Goal: Information Seeking & Learning: Compare options

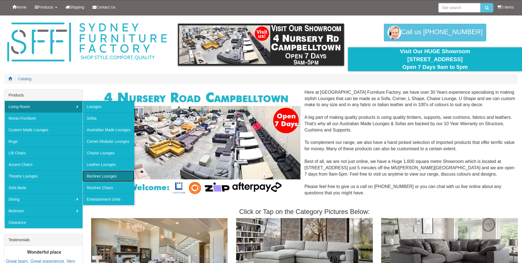
click at [100, 178] on link "Recliner Lounges" at bounding box center [109, 176] width 52 height 12
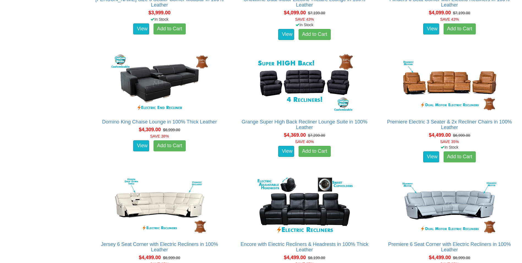
scroll to position [1900, 0]
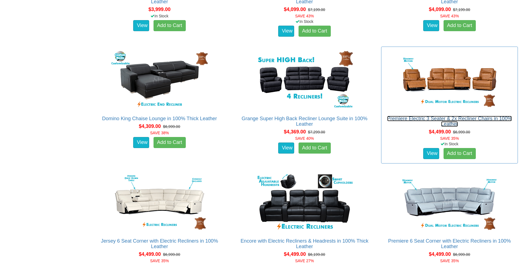
click at [450, 118] on link "Premiere Electric 3 Seater & 2x Recliner Chairs in 100% Leather" at bounding box center [449, 121] width 125 height 11
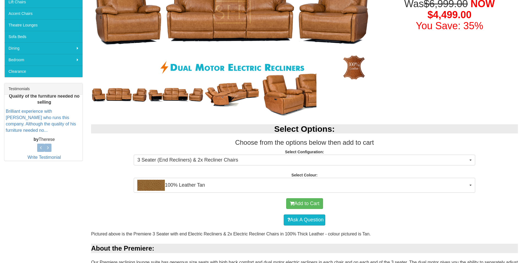
scroll to position [165, 0]
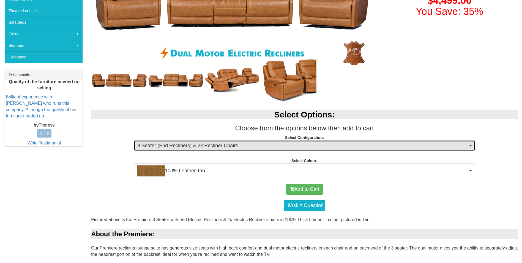
click at [234, 142] on span "3 Seater (End Recliners) & 2x Recliner Chairs" at bounding box center [302, 145] width 331 height 7
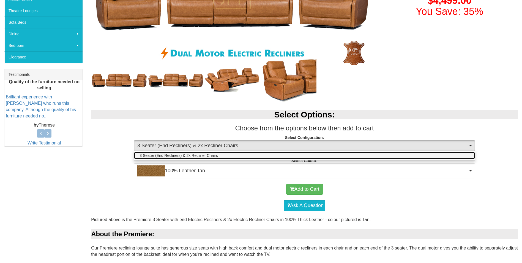
click at [227, 153] on link "3 Seater (End Recliners) & 2x Recliner Chairs" at bounding box center [304, 155] width 341 height 7
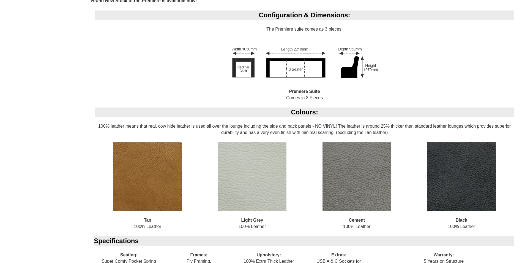
scroll to position [468, 0]
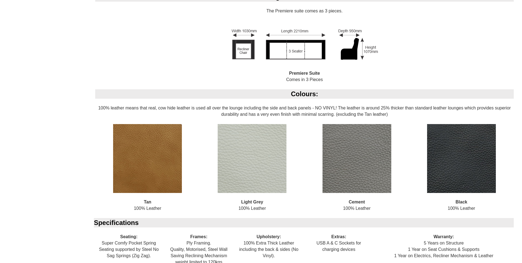
click at [264, 170] on img at bounding box center [252, 158] width 69 height 69
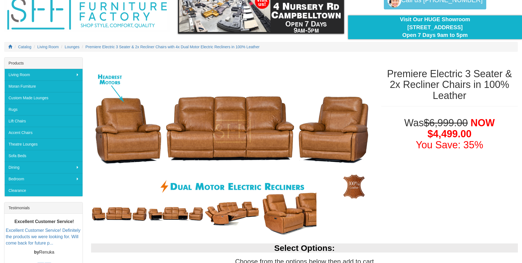
scroll to position [0, 0]
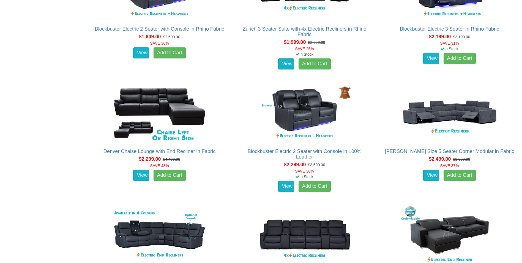
scroll to position [523, 0]
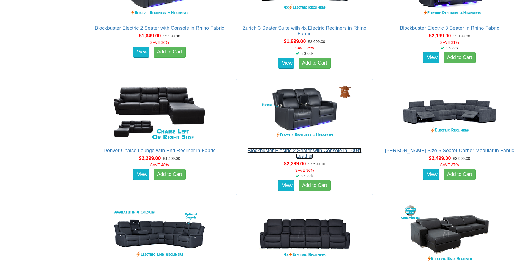
click at [315, 151] on link "Blockbuster Electric 2 Seater with Console in 100% Leather" at bounding box center [305, 153] width 114 height 11
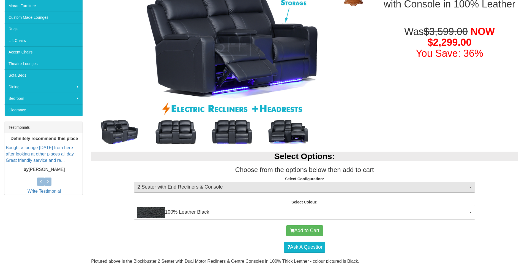
scroll to position [110, 0]
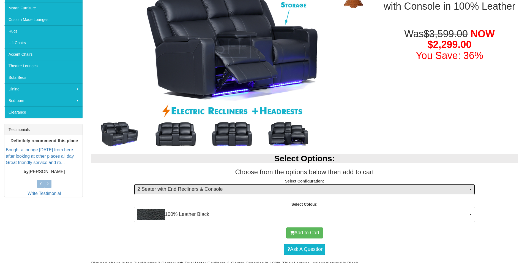
click at [234, 187] on span "2 Seater with End Recliners & Console" at bounding box center [302, 189] width 331 height 7
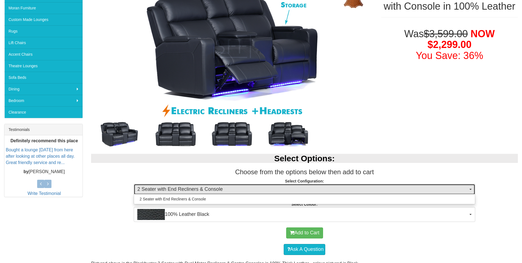
click at [234, 187] on span "2 Seater with End Recliners & Console" at bounding box center [302, 189] width 331 height 7
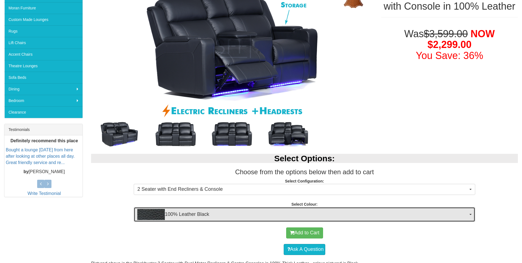
click at [224, 212] on span "100% Leather Black" at bounding box center [302, 214] width 331 height 11
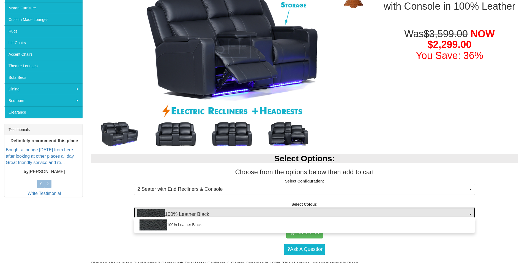
click at [224, 212] on span "100% Leather Black" at bounding box center [302, 214] width 331 height 11
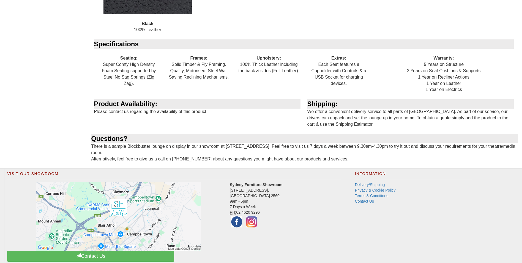
scroll to position [701, 0]
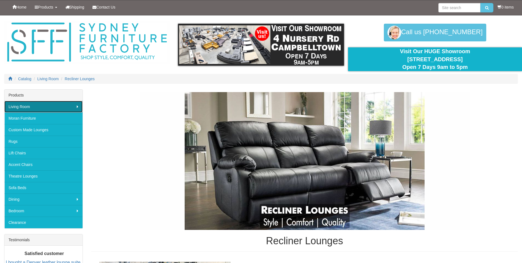
click at [40, 107] on link "Living Room" at bounding box center [43, 107] width 78 height 12
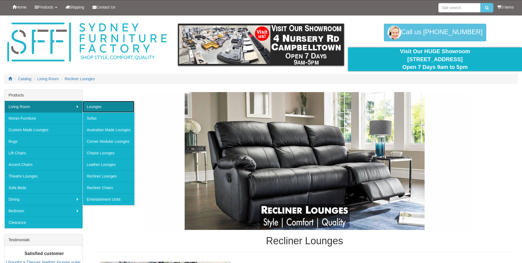
click at [119, 105] on link "Lounges" at bounding box center [109, 107] width 52 height 12
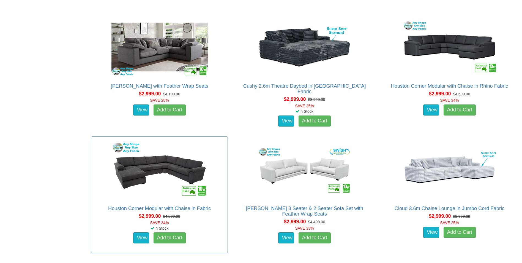
scroll to position [2010, 0]
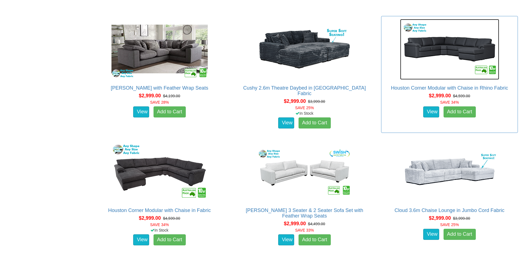
click at [443, 47] on img at bounding box center [449, 49] width 99 height 61
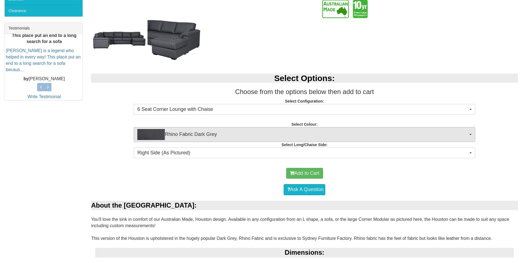
scroll to position [220, 0]
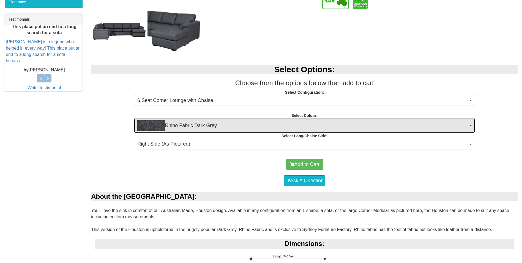
click at [226, 129] on span "Rhino Fabric Dark Grey" at bounding box center [302, 125] width 331 height 11
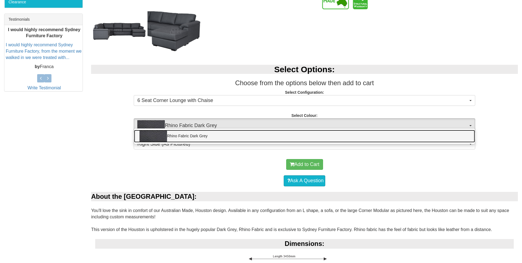
click at [222, 141] on link "Rhino Fabric Dark Grey" at bounding box center [304, 136] width 341 height 13
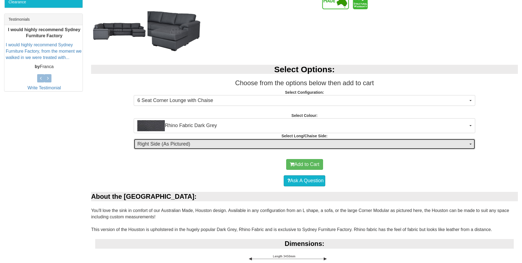
click at [220, 145] on span "Right Side (As Pictured)" at bounding box center [302, 143] width 331 height 7
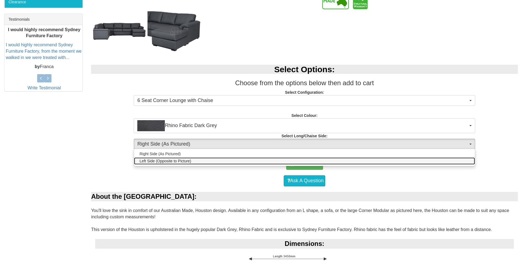
click at [210, 163] on link "Left Side (Opposite to Picture)" at bounding box center [304, 160] width 341 height 7
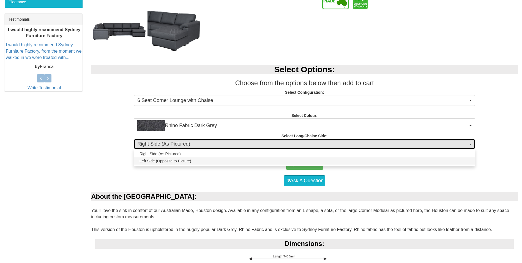
select select "1624"
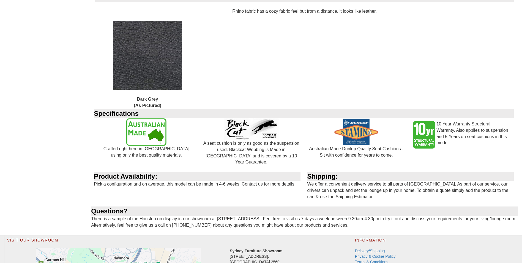
scroll to position [706, 0]
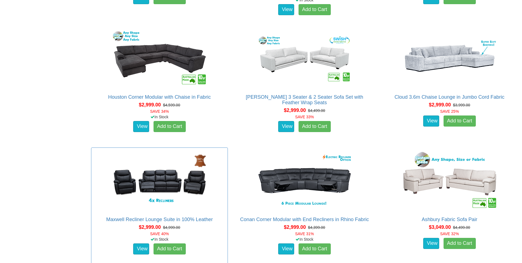
scroll to position [2120, 0]
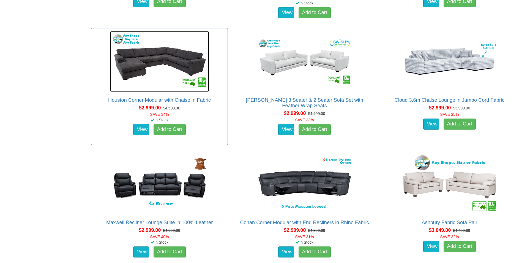
click at [163, 65] on img at bounding box center [159, 61] width 99 height 61
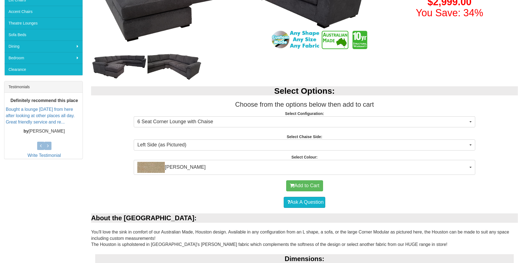
scroll to position [165, 0]
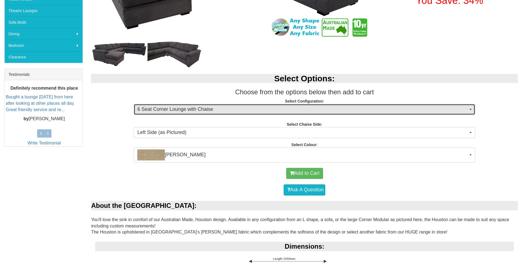
click at [230, 107] on span "6 Seat Corner Lounge with Chaise" at bounding box center [302, 109] width 331 height 7
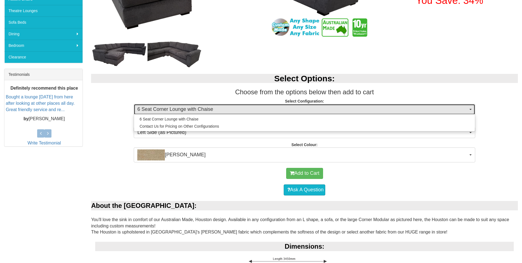
click at [223, 112] on span "6 Seat Corner Lounge with Chaise" at bounding box center [302, 109] width 331 height 7
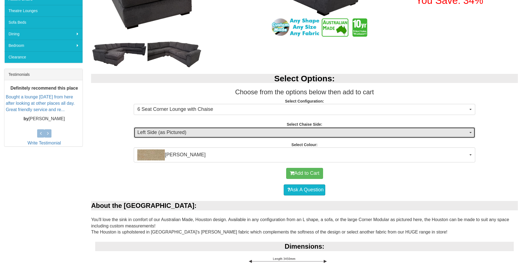
click at [212, 131] on span "Left Side (as Pictured)" at bounding box center [302, 132] width 331 height 7
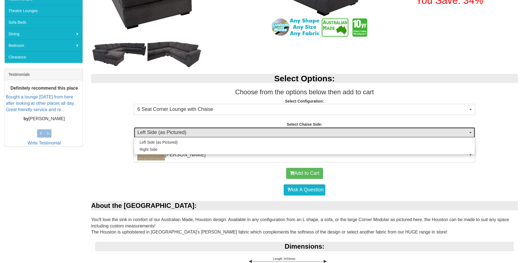
click at [212, 131] on span "Left Side (as Pictured)" at bounding box center [302, 132] width 331 height 7
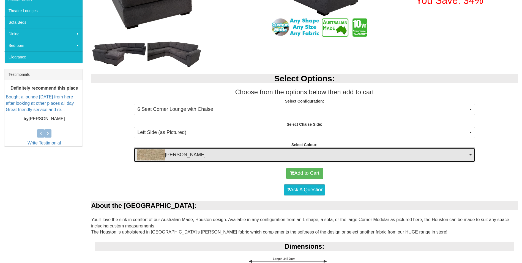
click at [193, 155] on span "Fletcher Wheat" at bounding box center [302, 154] width 331 height 11
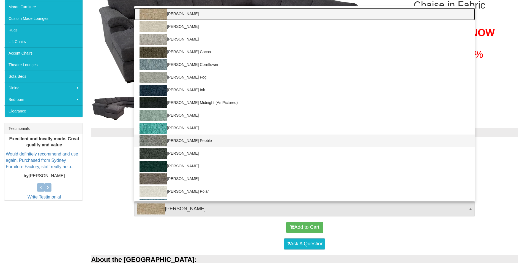
scroll to position [110, 0]
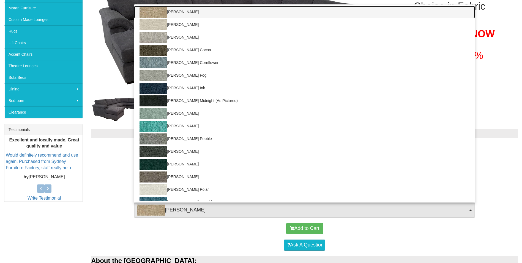
click at [198, 13] on link "Fletcher Wheat" at bounding box center [304, 12] width 341 height 13
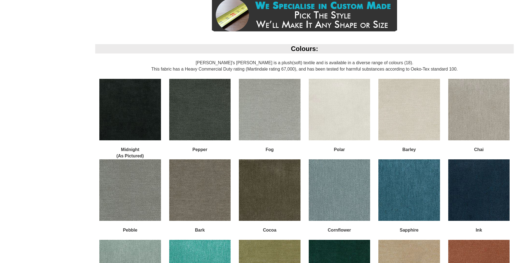
scroll to position [606, 0]
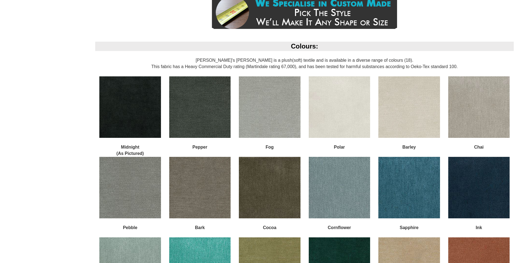
click at [183, 119] on img at bounding box center [199, 106] width 61 height 61
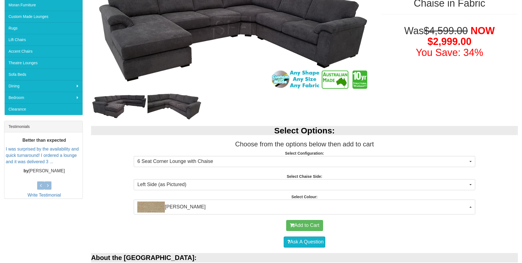
scroll to position [28, 0]
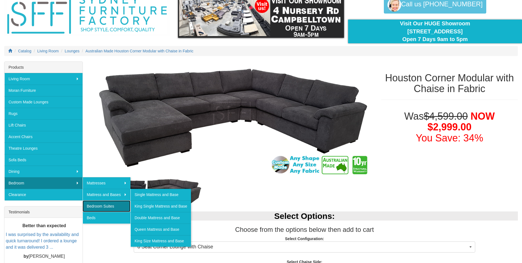
click at [106, 206] on link "Bedroom Suites" at bounding box center [107, 206] width 48 height 12
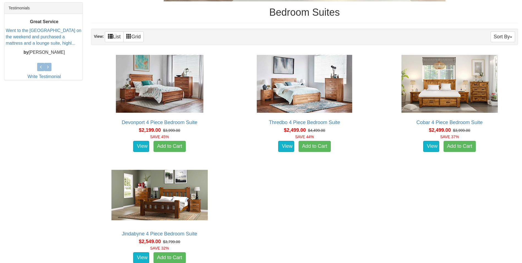
scroll to position [220, 0]
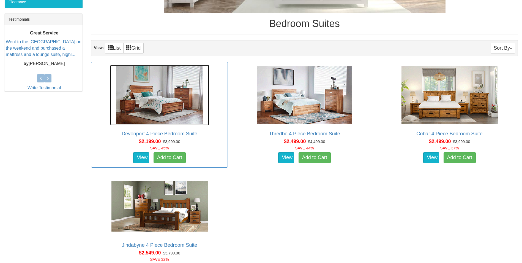
click at [187, 97] on img at bounding box center [159, 95] width 99 height 61
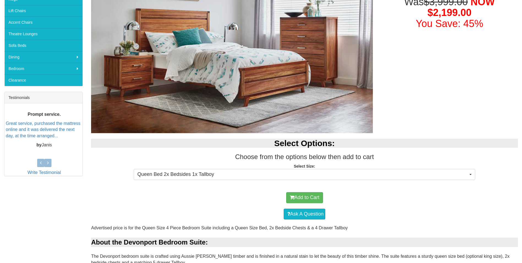
scroll to position [193, 0]
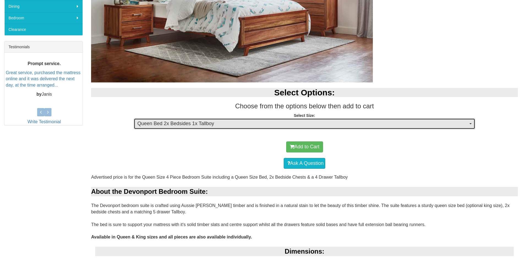
click at [225, 123] on span "Queen Bed 2x Bedsides 1x Tallboy" at bounding box center [302, 123] width 331 height 7
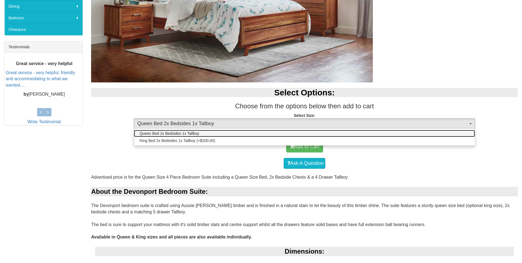
click at [207, 132] on link "Queen Bed 2x Bedsides 1x Tallboy" at bounding box center [304, 133] width 341 height 7
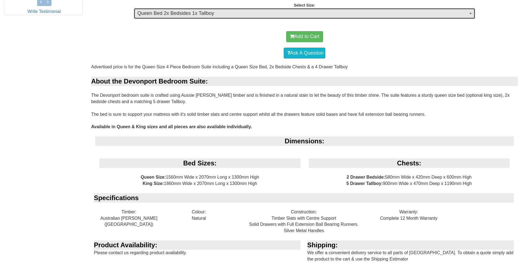
scroll to position [138, 0]
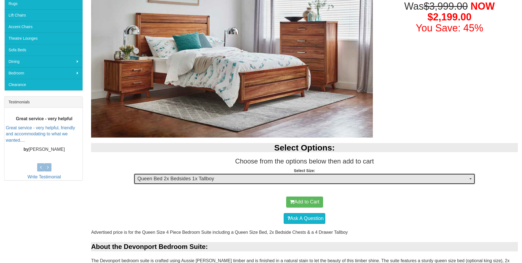
click at [183, 178] on span "Queen Bed 2x Bedsides 1x Tallboy" at bounding box center [302, 178] width 331 height 7
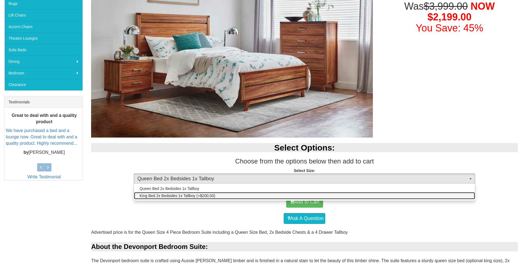
click at [180, 196] on span "King Bed 2x Bedsides 1x Tallboy (+$200.00)" at bounding box center [178, 196] width 76 height 6
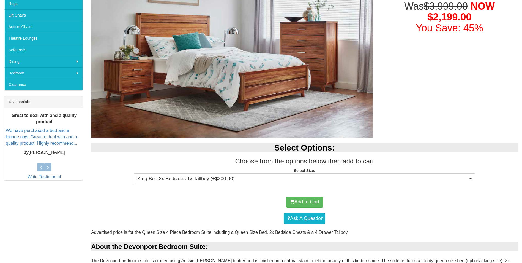
click at [209, 194] on div "Add to Cart" at bounding box center [305, 202] width 422 height 17
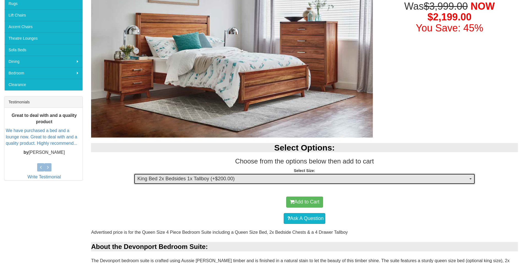
click at [206, 176] on span "King Bed 2x Bedsides 1x Tallboy (+$200.00)" at bounding box center [302, 178] width 331 height 7
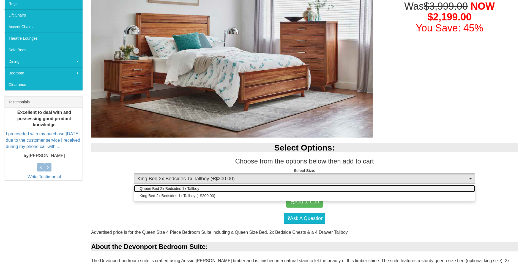
click at [202, 185] on link "Queen Bed 2x Bedsides 1x Tallboy" at bounding box center [304, 188] width 341 height 7
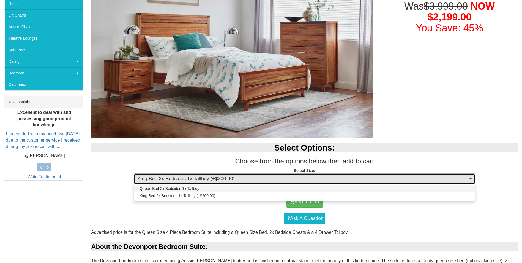
select select "1932"
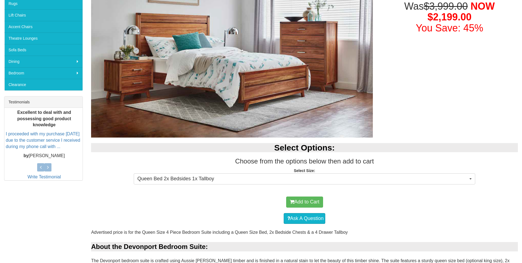
click at [199, 190] on div "Select Options: Choose from the options below then add to cart Select Size: Que…" at bounding box center [304, 163] width 435 height 53
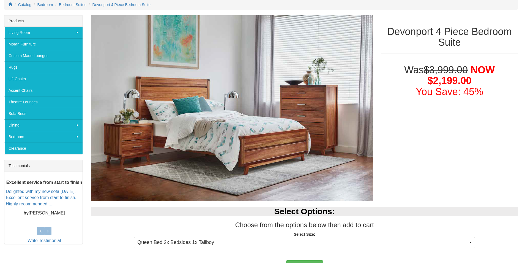
scroll to position [47, 0]
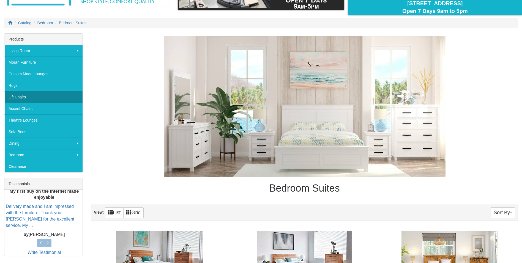
scroll to position [55, 0]
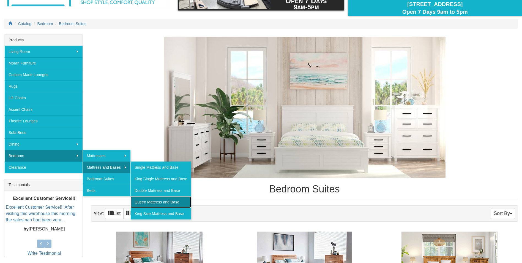
click at [149, 201] on link "Queen Mattress and Base" at bounding box center [161, 202] width 61 height 12
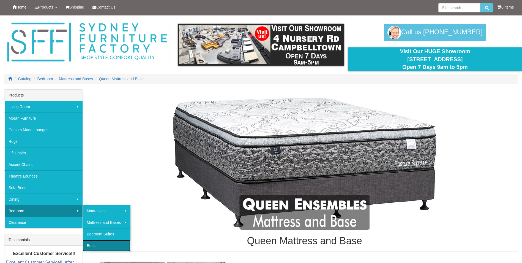
click at [102, 243] on link "Beds" at bounding box center [107, 246] width 48 height 12
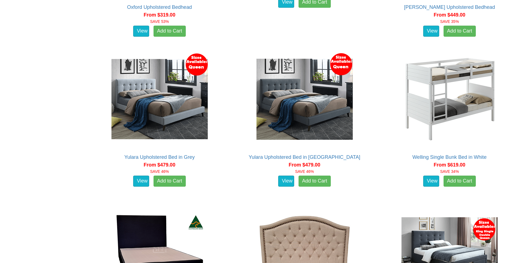
scroll to position [441, 0]
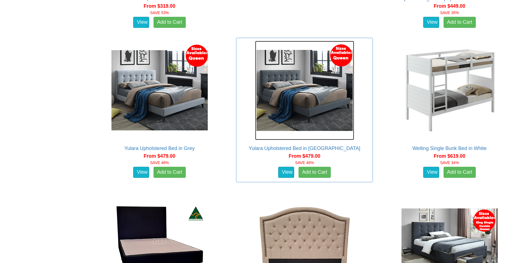
click at [292, 102] on img at bounding box center [304, 90] width 99 height 99
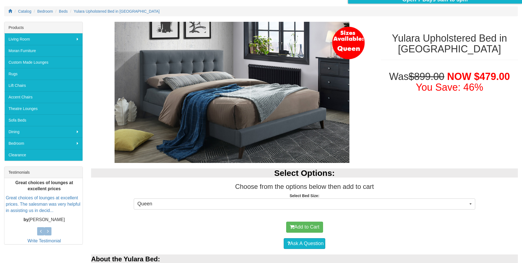
scroll to position [83, 0]
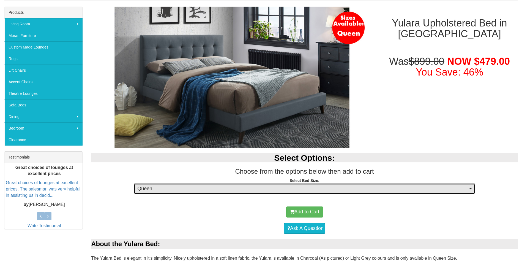
click at [178, 193] on button "Queen" at bounding box center [305, 188] width 342 height 11
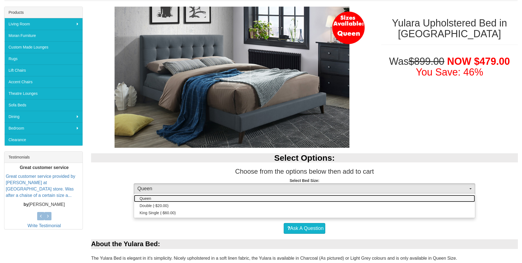
click at [170, 196] on link "Queen" at bounding box center [304, 198] width 341 height 7
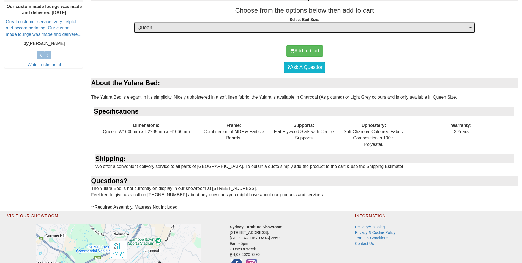
scroll to position [246, 0]
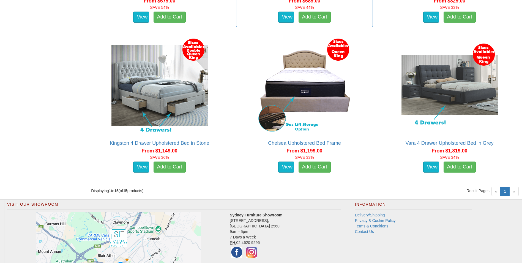
scroll to position [909, 0]
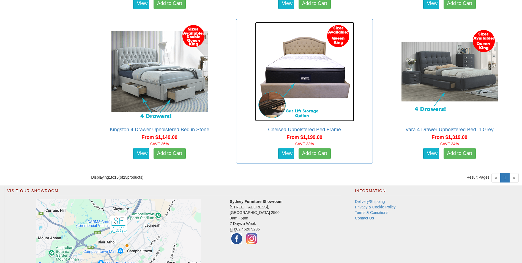
click at [314, 58] on img at bounding box center [304, 71] width 99 height 99
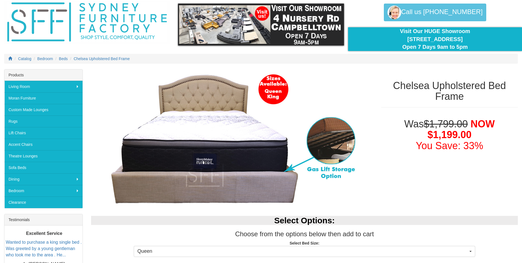
scroll to position [110, 0]
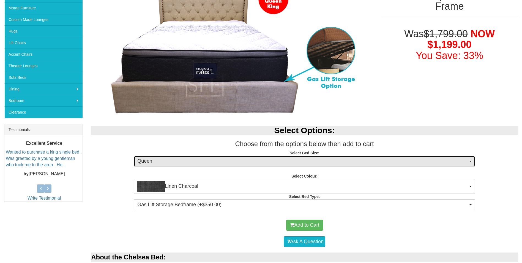
click at [198, 164] on span "Queen" at bounding box center [302, 160] width 331 height 7
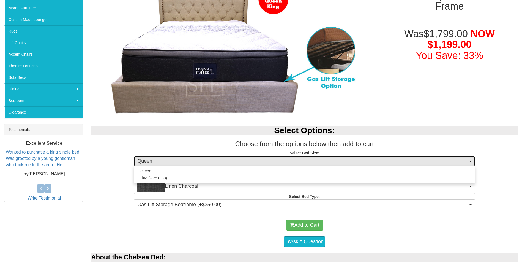
click at [198, 164] on span "Queen" at bounding box center [302, 160] width 331 height 7
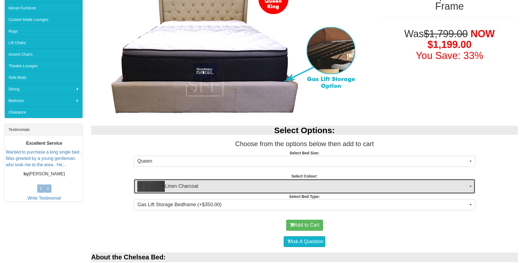
click at [190, 183] on span "Linen Charcoal" at bounding box center [302, 186] width 331 height 11
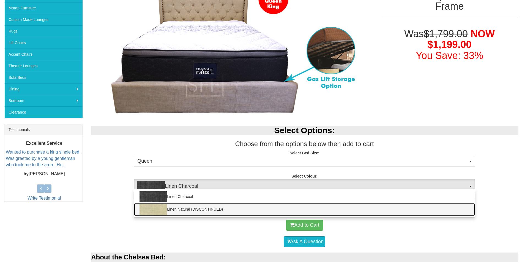
click at [176, 209] on link "Linen Natural (DISCONTINUED)" at bounding box center [304, 209] width 341 height 13
select select "1405"
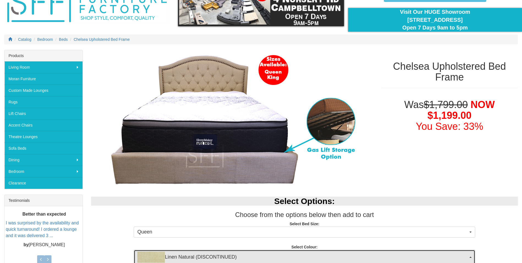
scroll to position [37, 0]
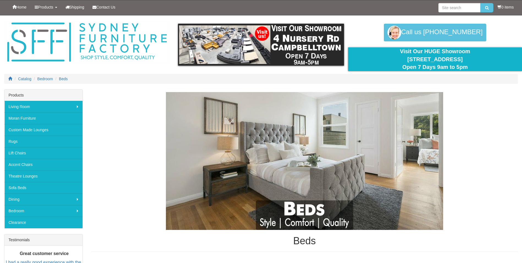
scroll to position [906, 0]
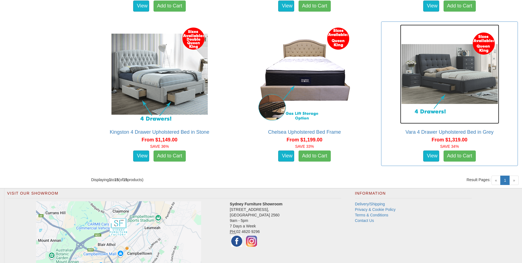
click at [441, 83] on img at bounding box center [449, 74] width 99 height 99
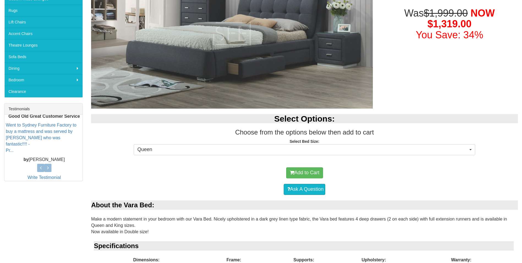
scroll to position [138, 0]
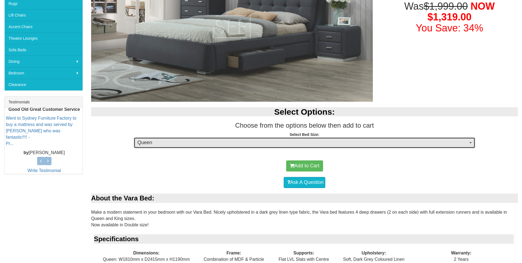
click at [249, 143] on span "Queen" at bounding box center [302, 142] width 331 height 7
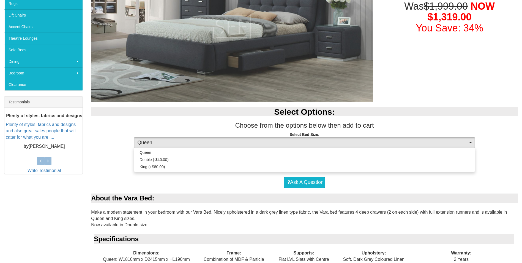
click at [221, 187] on div "Ask A Question" at bounding box center [305, 182] width 422 height 17
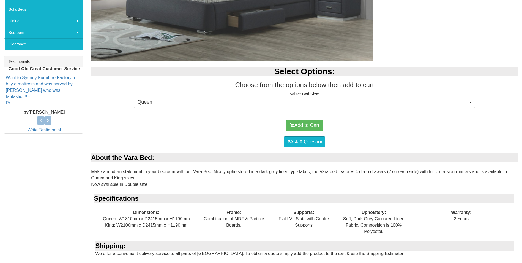
scroll to position [275, 0]
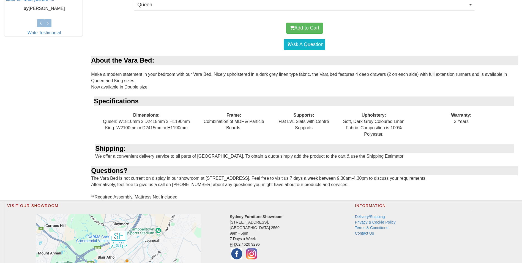
click at [241, 122] on div "Frame: Combination of MDF & Particle Boards." at bounding box center [234, 121] width 70 height 31
drag, startPoint x: 204, startPoint y: 120, endPoint x: 240, endPoint y: 129, distance: 36.6
click at [240, 129] on div "Frame: Combination of MDF & Particle Boards." at bounding box center [234, 121] width 70 height 31
copy div "Combination of MDF & Particle Boards"
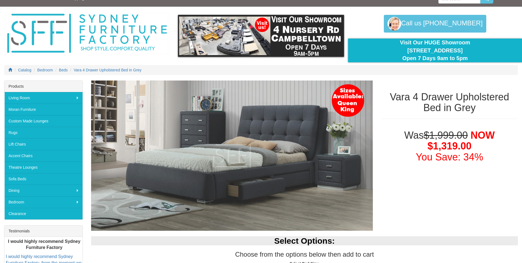
scroll to position [0, 0]
